Goal: Navigation & Orientation: Find specific page/section

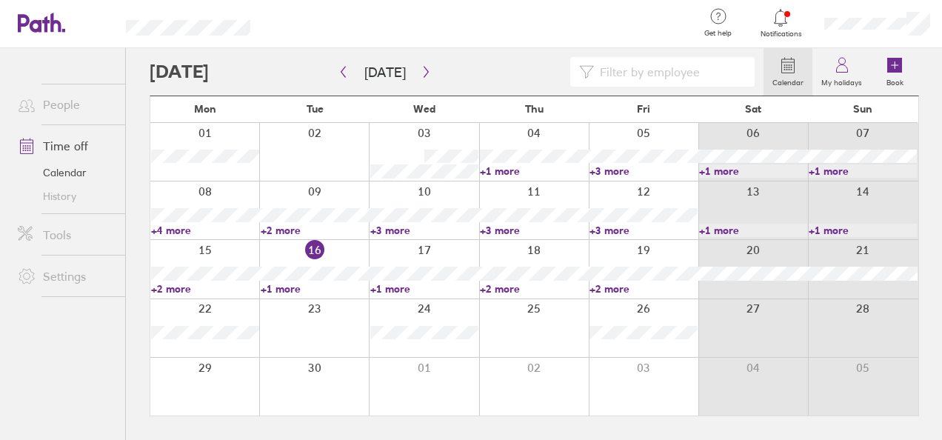
click at [282, 283] on link "+1 more" at bounding box center [315, 288] width 108 height 13
click at [378, 292] on link "+1 more" at bounding box center [424, 288] width 108 height 13
click at [493, 293] on link "+2 more" at bounding box center [534, 288] width 108 height 13
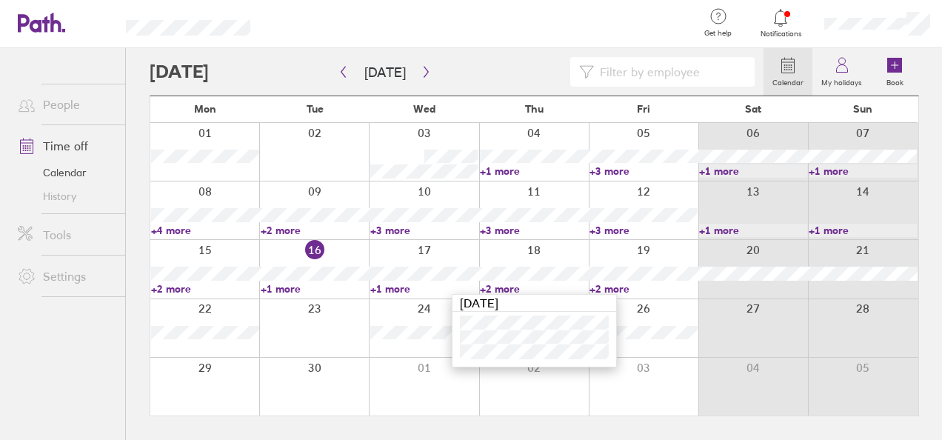
click at [601, 284] on link "+2 more" at bounding box center [644, 288] width 108 height 13
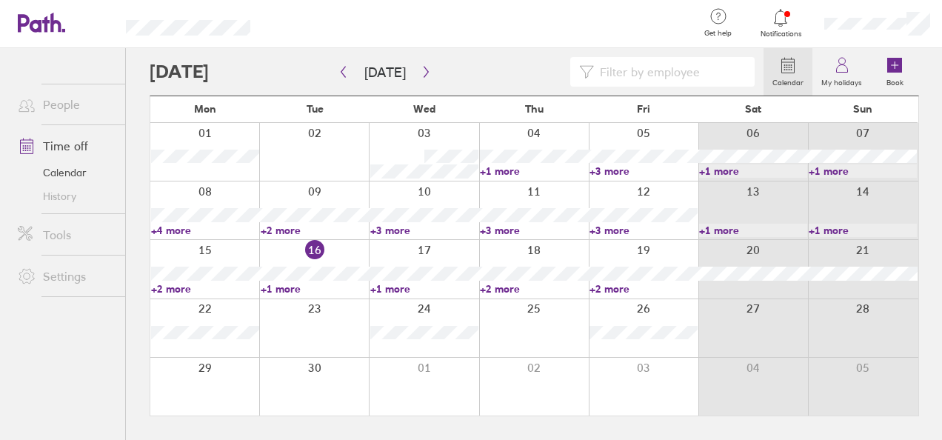
click at [601, 284] on link "+2 more" at bounding box center [644, 288] width 108 height 13
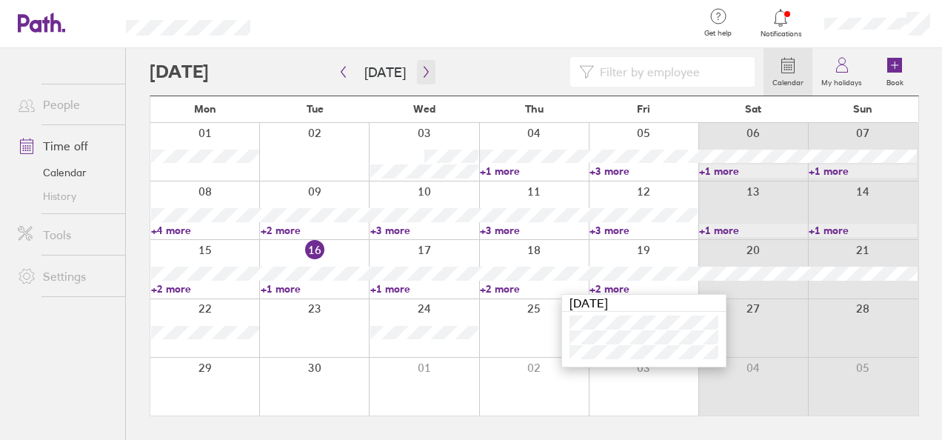
click at [422, 71] on icon "button" at bounding box center [426, 72] width 11 height 12
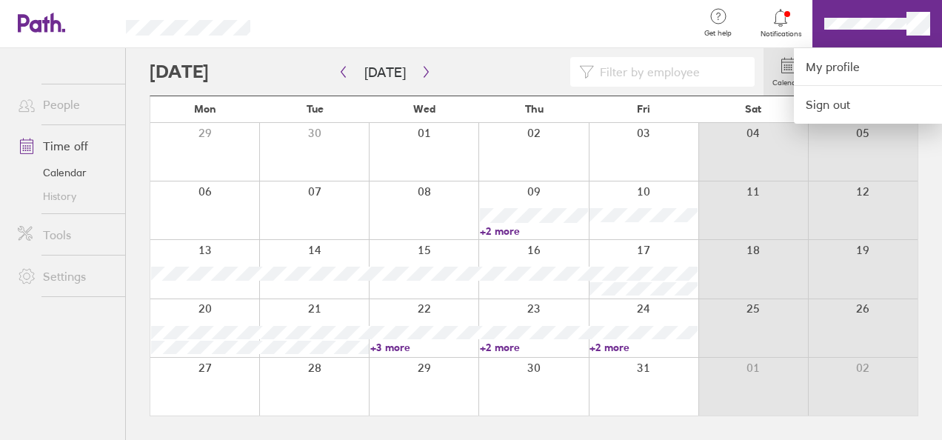
click at [57, 108] on div at bounding box center [471, 220] width 942 height 440
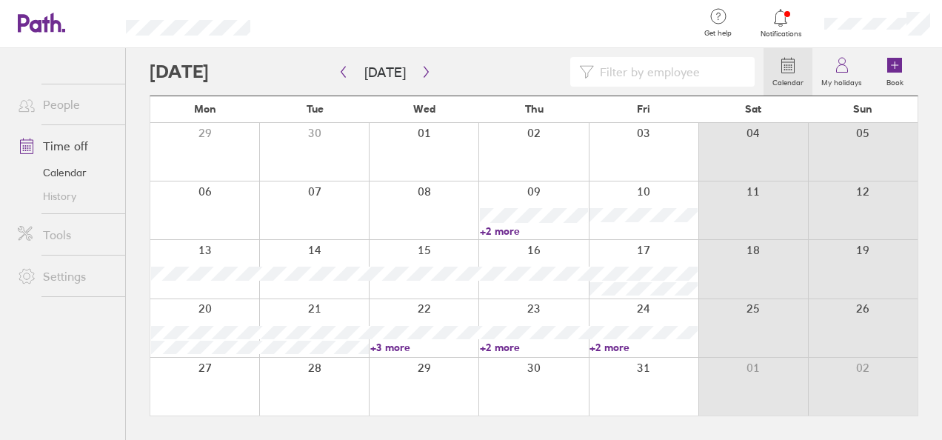
click at [57, 108] on link "People" at bounding box center [65, 105] width 119 height 30
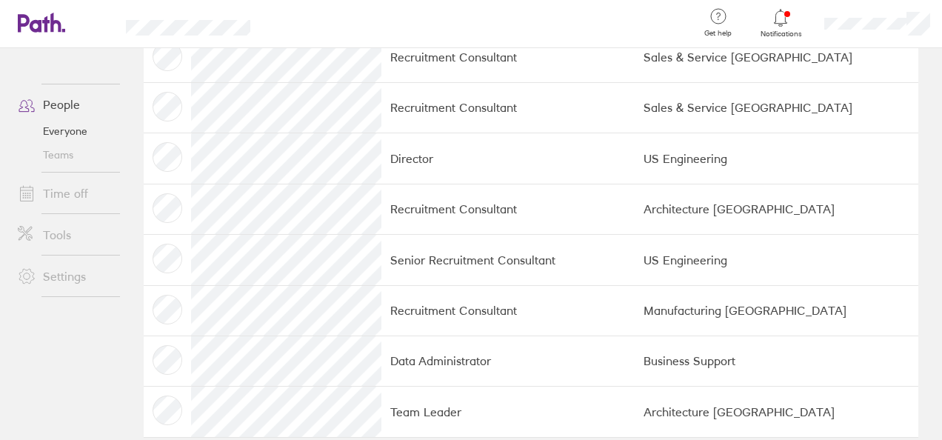
scroll to position [1386, 0]
